Goal: Task Accomplishment & Management: Complete application form

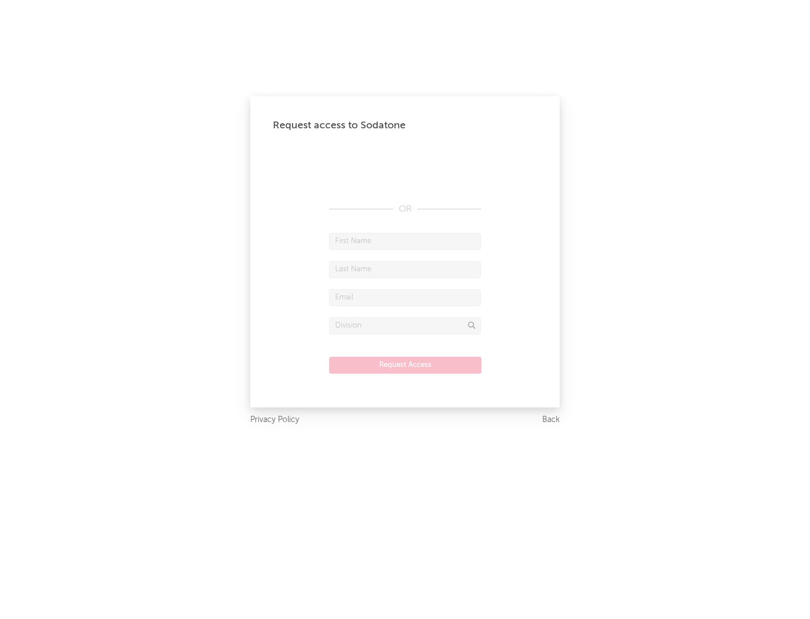
click at [405, 241] on input "text" at bounding box center [405, 241] width 152 height 17
type input "[PERSON_NAME]"
click at [405, 269] on input "text" at bounding box center [405, 269] width 152 height 17
type input "[PERSON_NAME]"
click at [405, 297] on input "text" at bounding box center [405, 297] width 152 height 17
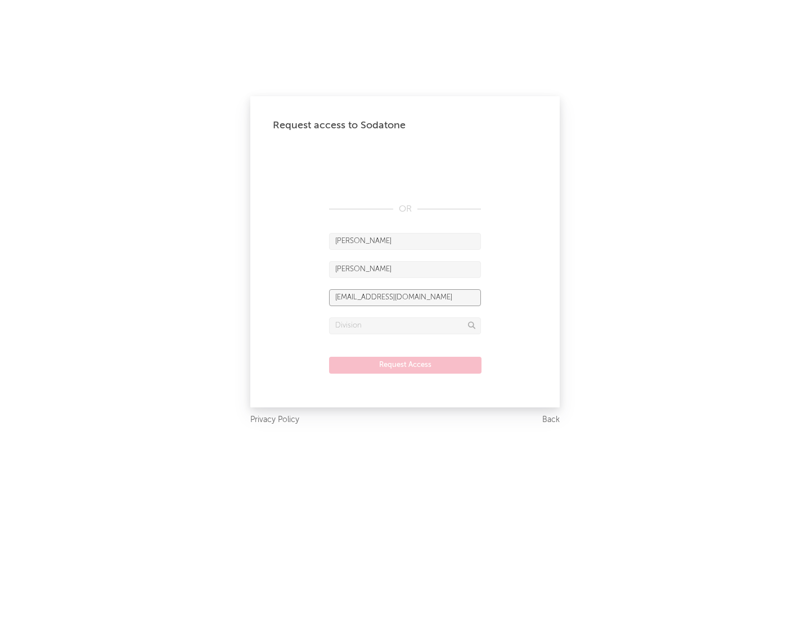
type input "[EMAIL_ADDRESS][DOMAIN_NAME]"
click at [405, 325] on input "text" at bounding box center [405, 325] width 152 height 17
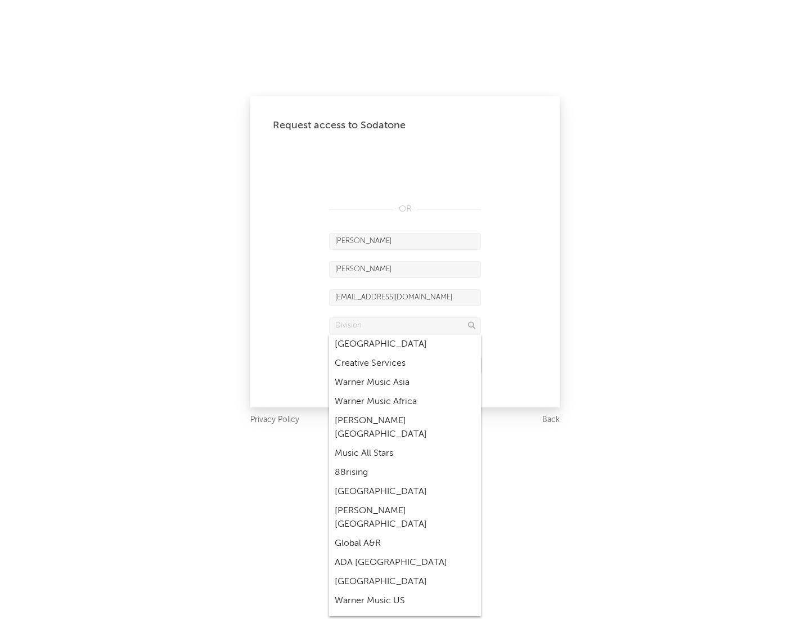
click at [405, 444] on div "Music All Stars" at bounding box center [405, 453] width 152 height 19
type input "Music All Stars"
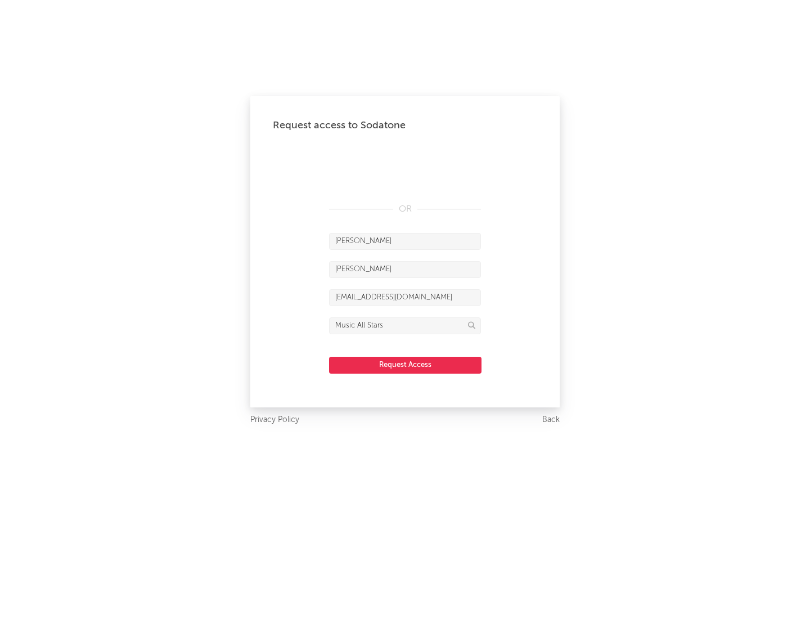
click at [405, 365] on button "Request Access" at bounding box center [405, 365] width 152 height 17
